Goal: Information Seeking & Learning: Learn about a topic

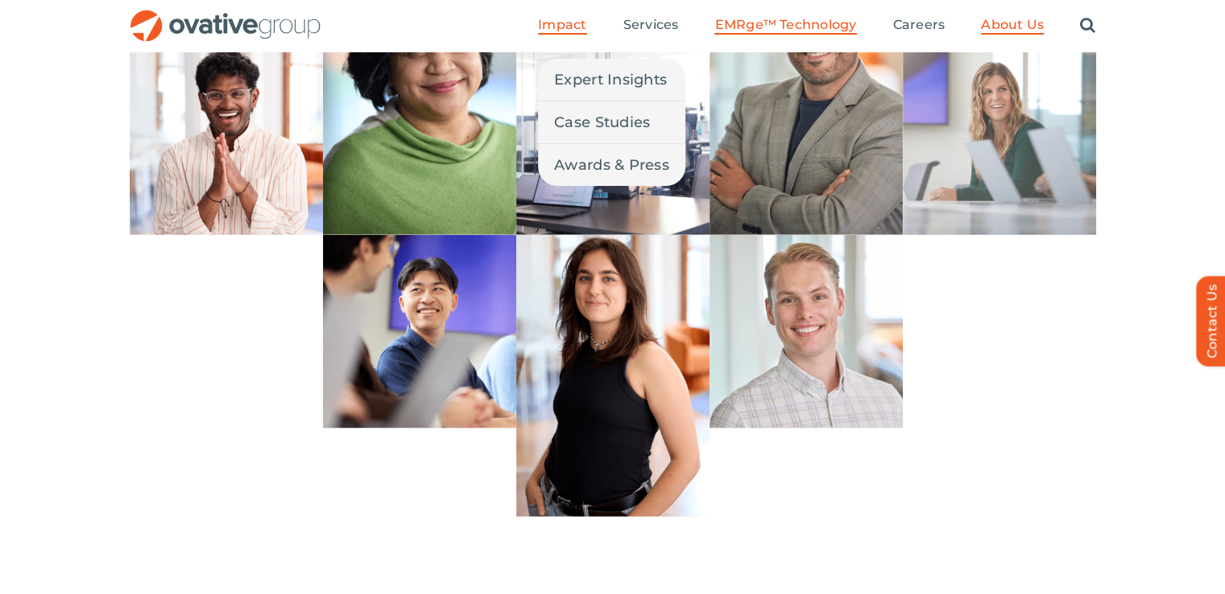
click at [586, 22] on span "Impact" at bounding box center [562, 25] width 48 height 16
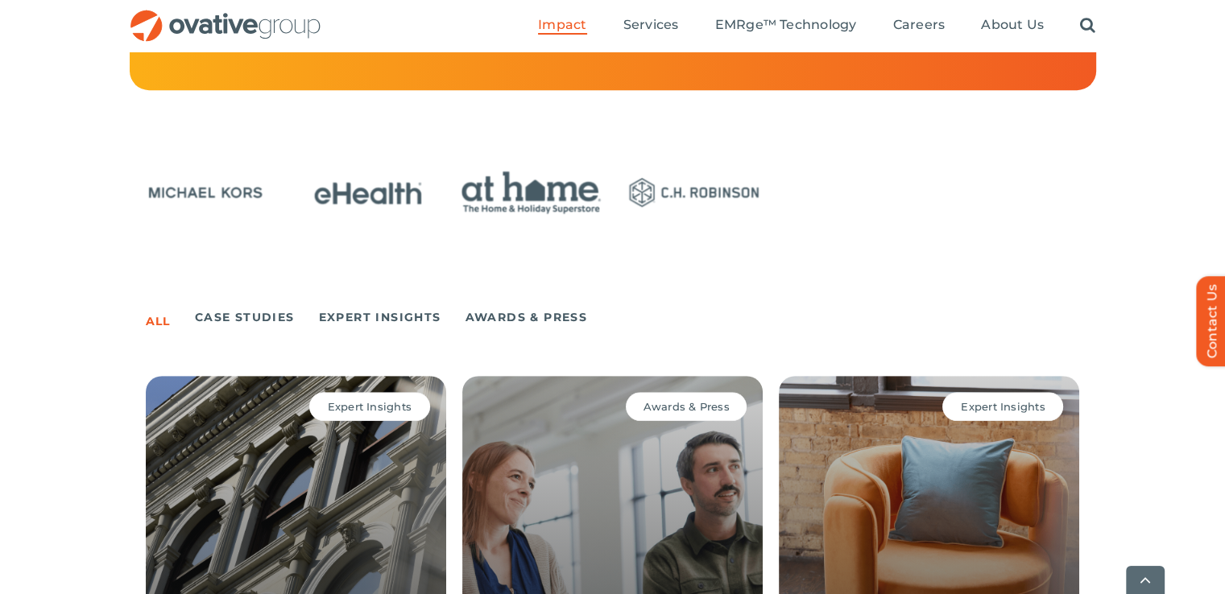
scroll to position [863, 0]
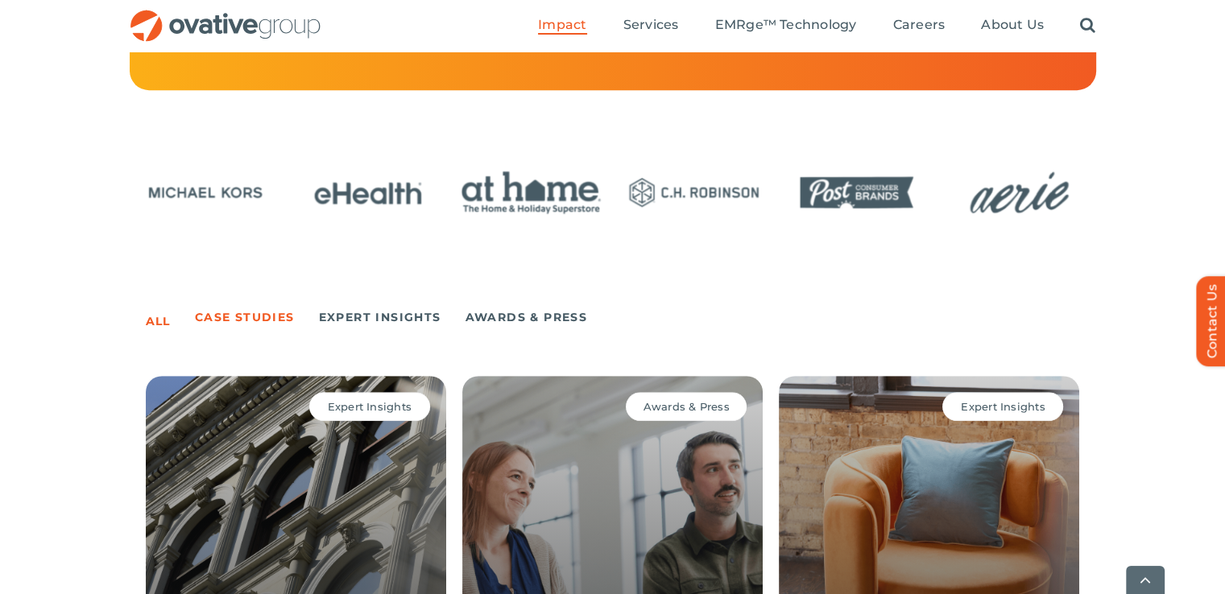
click at [258, 326] on link "Case Studies" at bounding box center [245, 317] width 100 height 23
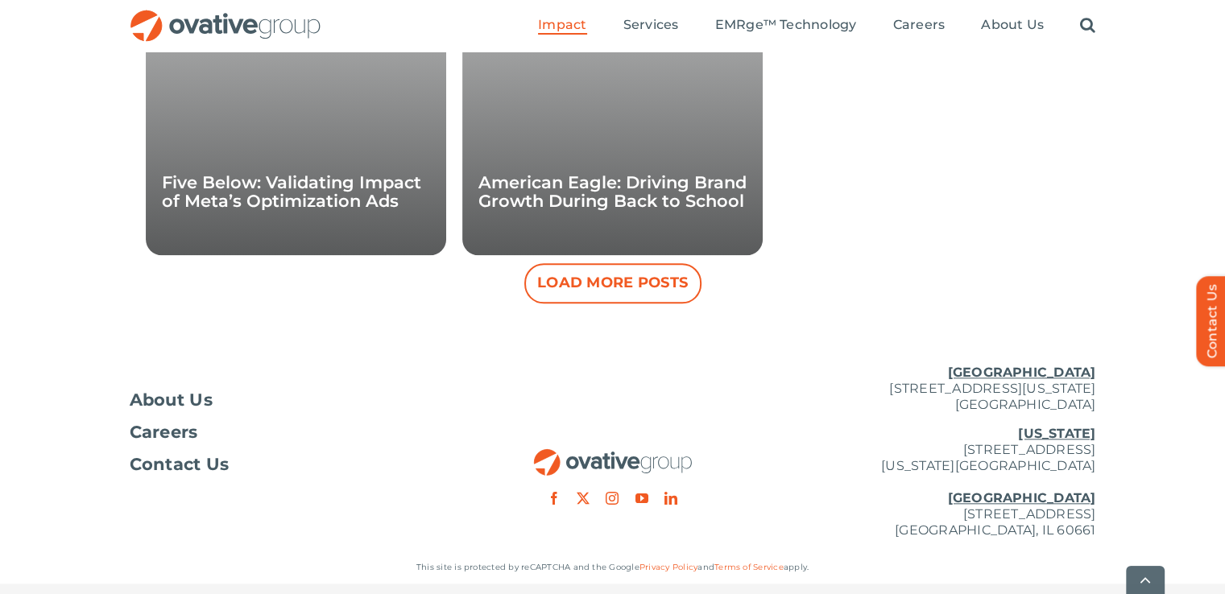
scroll to position [1733, 0]
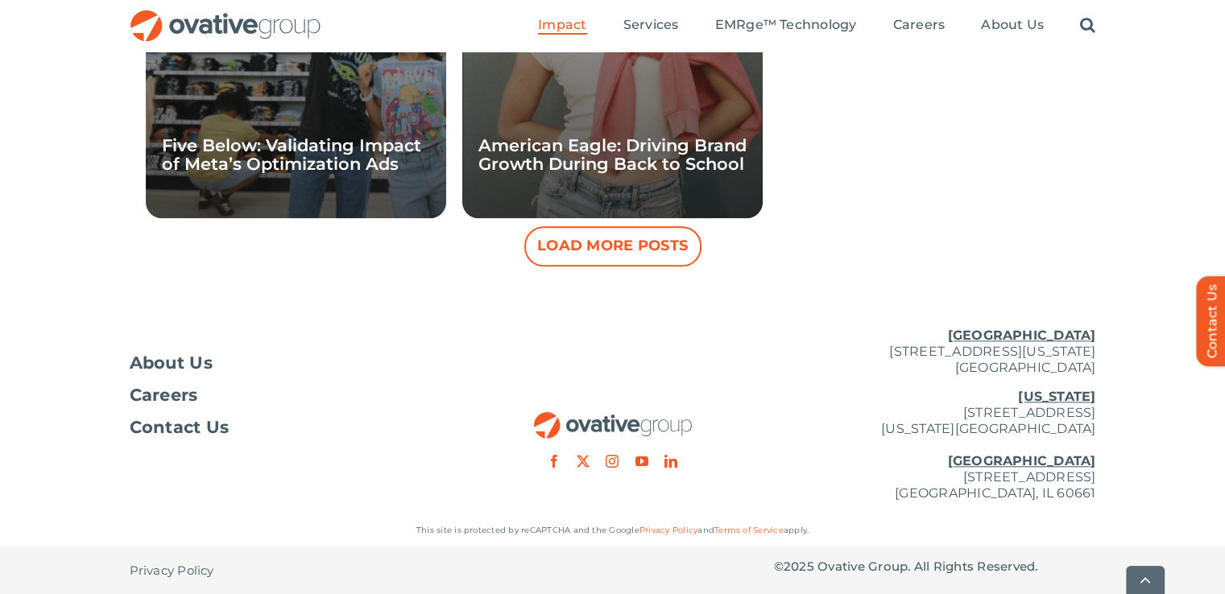
click at [593, 234] on button "Load More Posts" at bounding box center [612, 246] width 177 height 40
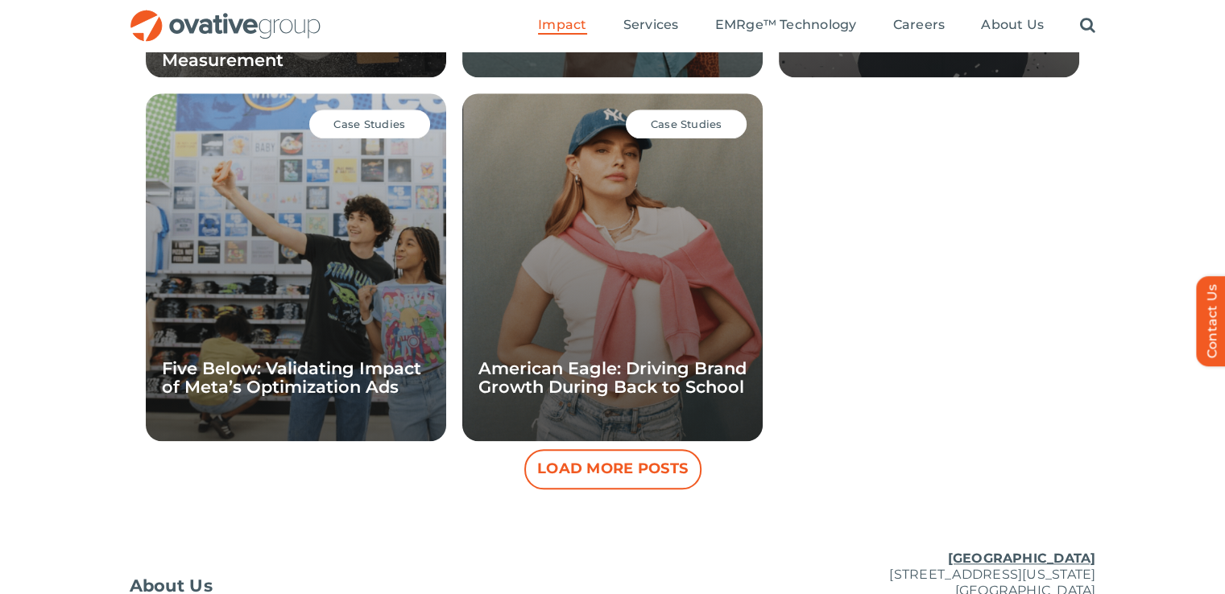
scroll to position [1508, 0]
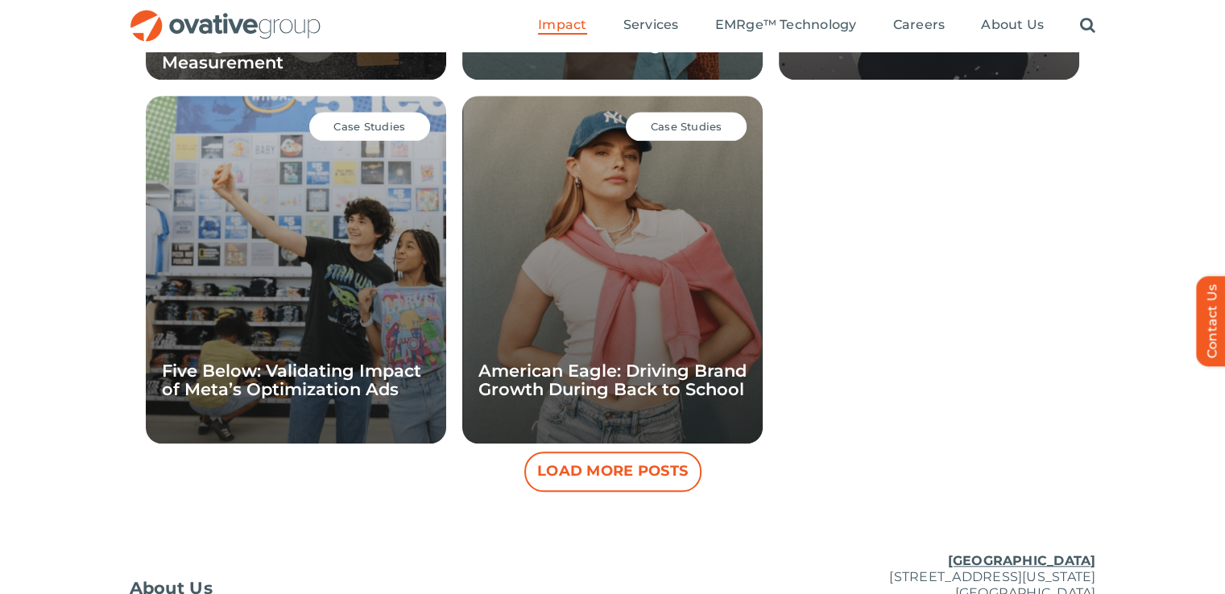
click at [642, 474] on button "Load More Posts" at bounding box center [612, 472] width 177 height 40
